Goal: Find contact information: Find contact information

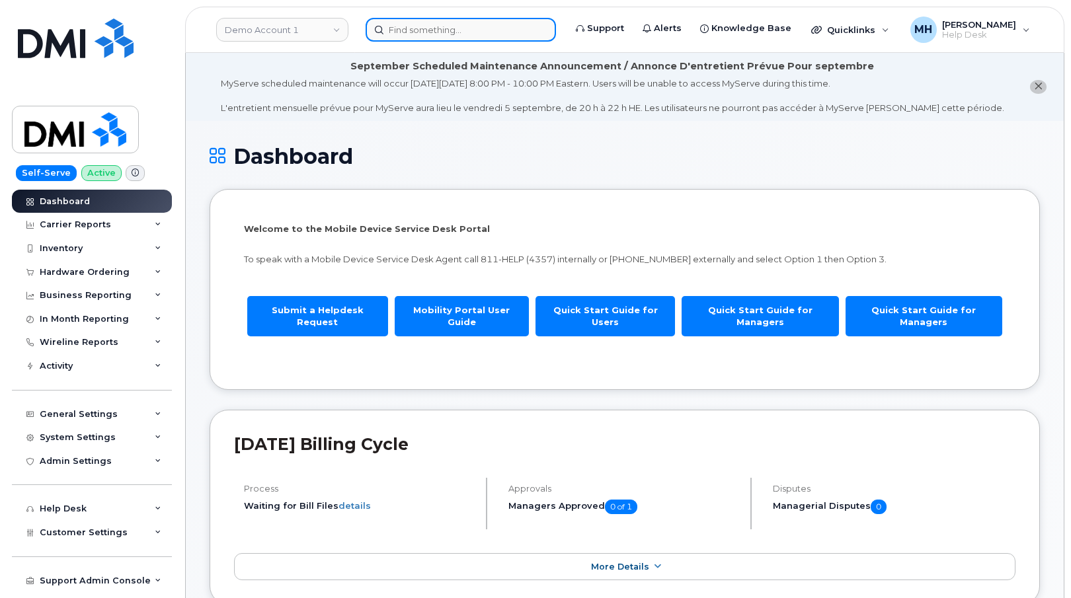
click at [493, 37] on input at bounding box center [461, 30] width 190 height 24
paste input "814-528-3966"
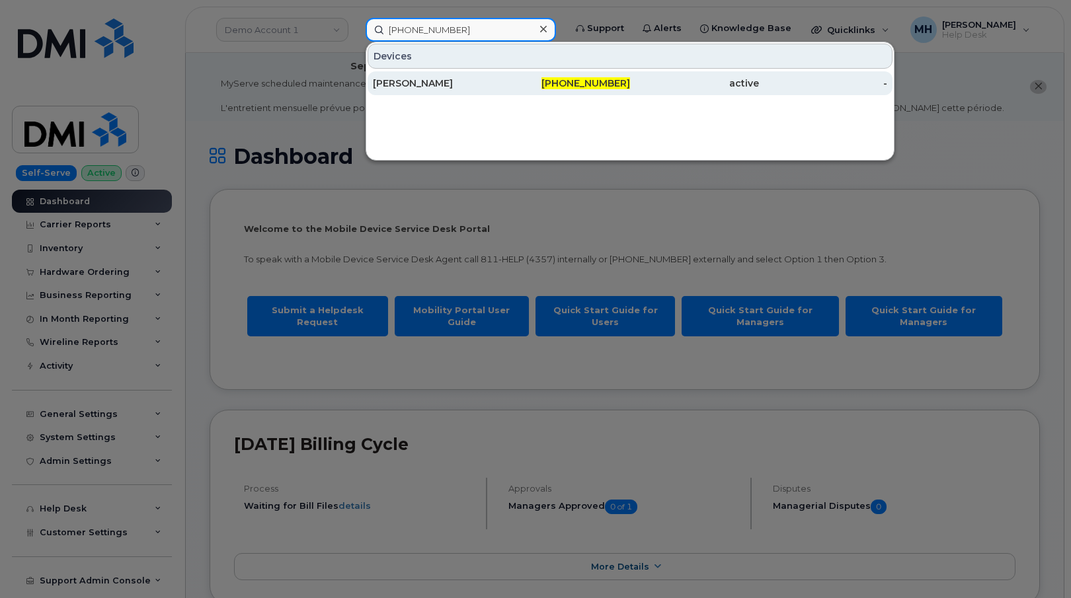
type input "814-528-3966"
click at [493, 81] on div "[PERSON_NAME]" at bounding box center [437, 83] width 129 height 13
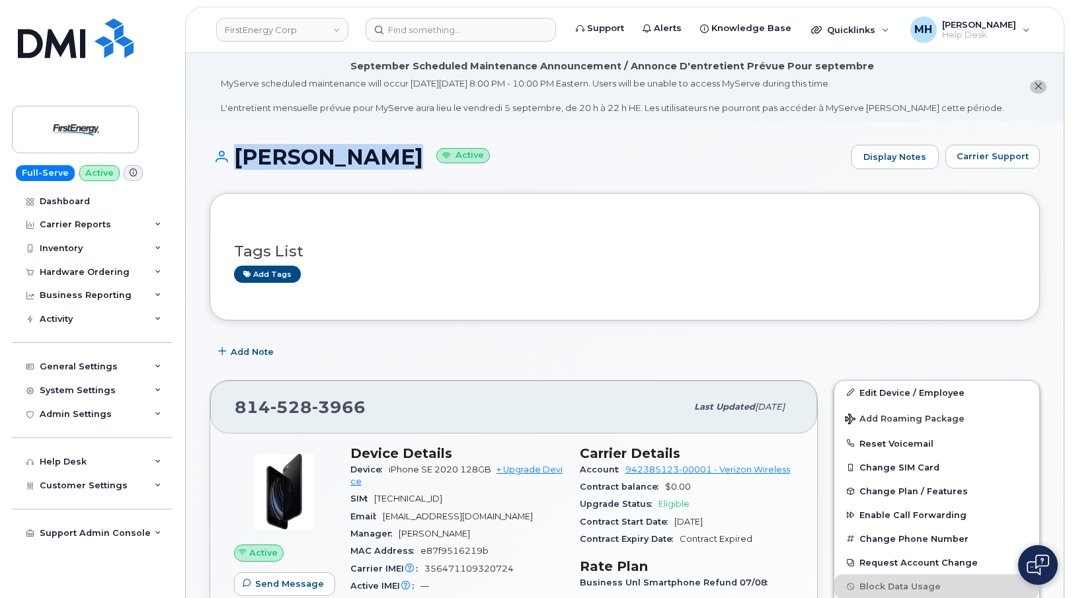
drag, startPoint x: 410, startPoint y: 160, endPoint x: 229, endPoint y: 162, distance: 181.2
click at [229, 162] on h1 "[PERSON_NAME] Active" at bounding box center [527, 156] width 635 height 23
copy h1 "[PERSON_NAME]"
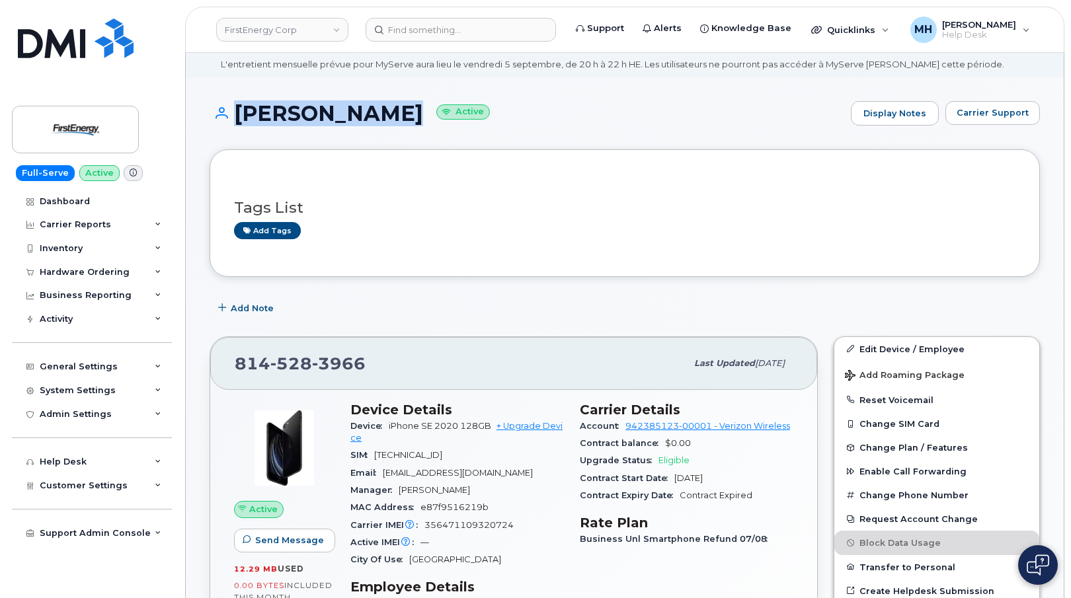
scroll to position [66, 0]
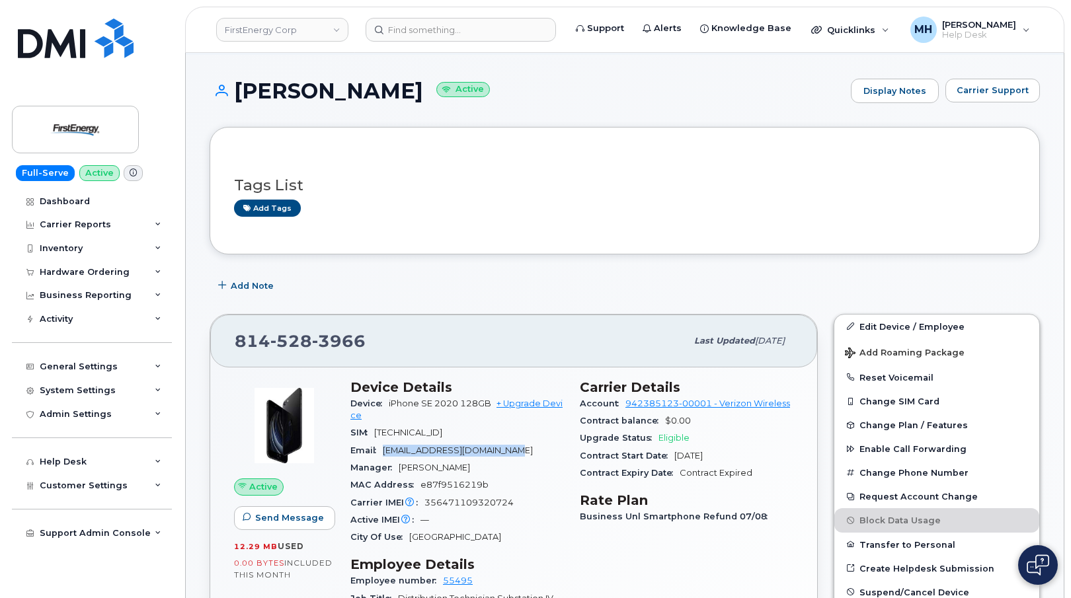
drag, startPoint x: 528, startPoint y: 451, endPoint x: 383, endPoint y: 456, distance: 145.5
click at [383, 456] on div "Email [EMAIL_ADDRESS][DOMAIN_NAME]" at bounding box center [457, 450] width 214 height 17
copy span "[EMAIL_ADDRESS][DOMAIN_NAME]"
drag, startPoint x: 300, startPoint y: 344, endPoint x: 233, endPoint y: 344, distance: 67.4
click at [233, 344] on div "[PHONE_NUMBER] Last updated [DATE]" at bounding box center [513, 341] width 607 height 53
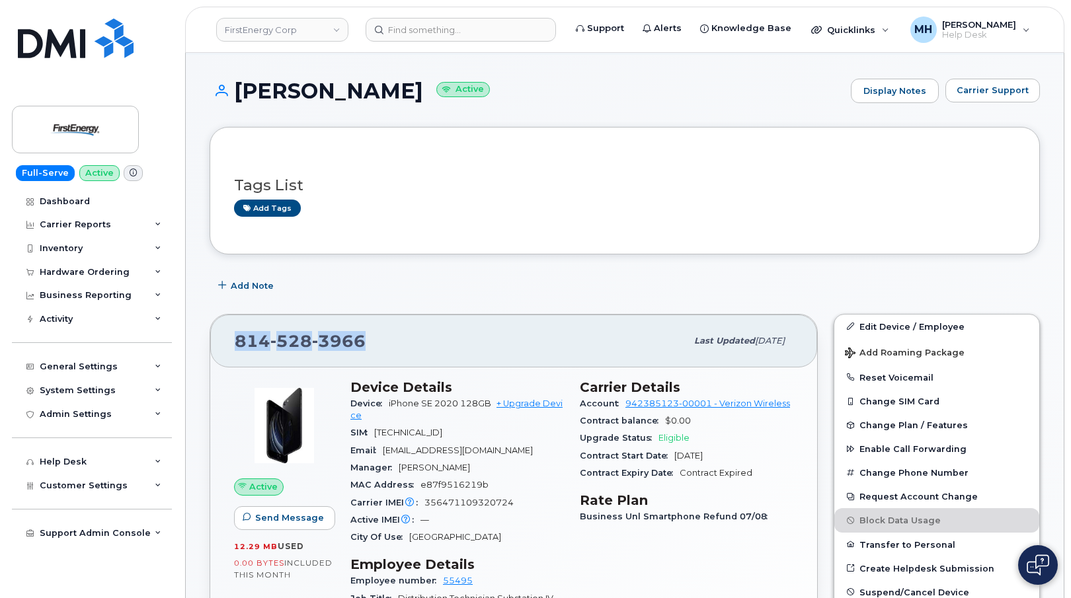
copy span "[PHONE_NUMBER]"
